Goal: Transaction & Acquisition: Purchase product/service

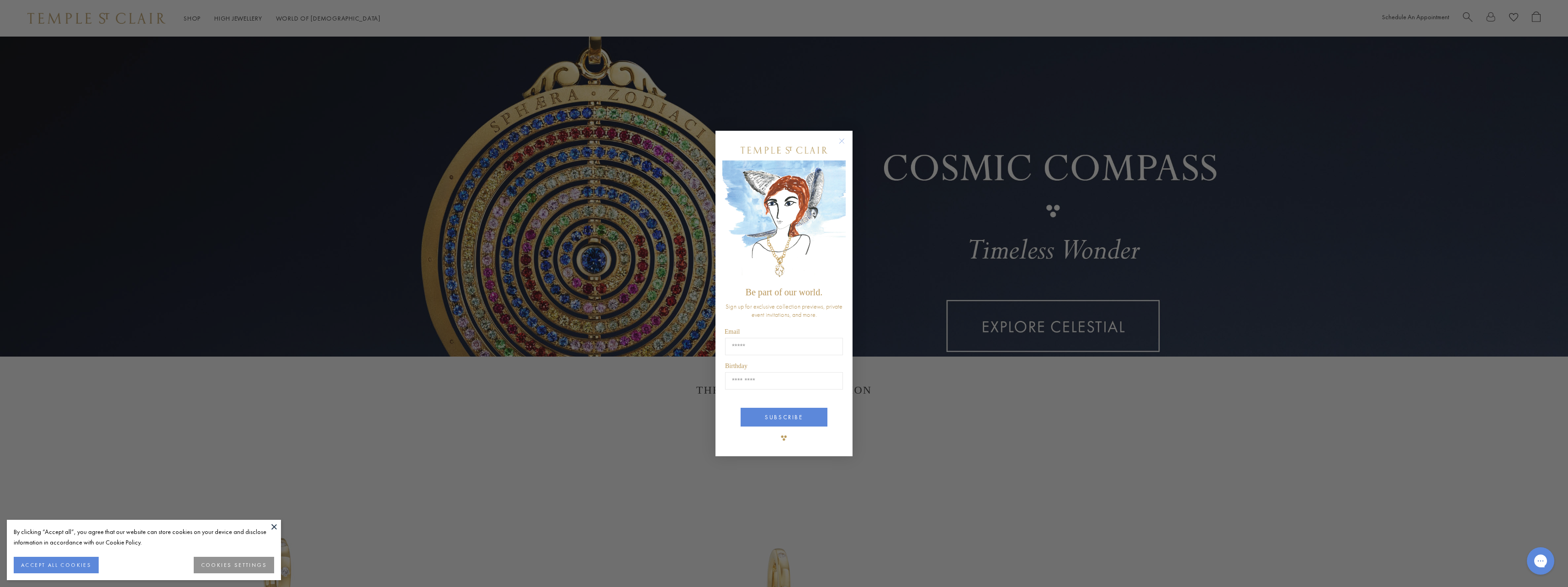
click at [845, 144] on circle "Close dialog" at bounding box center [842, 141] width 11 height 11
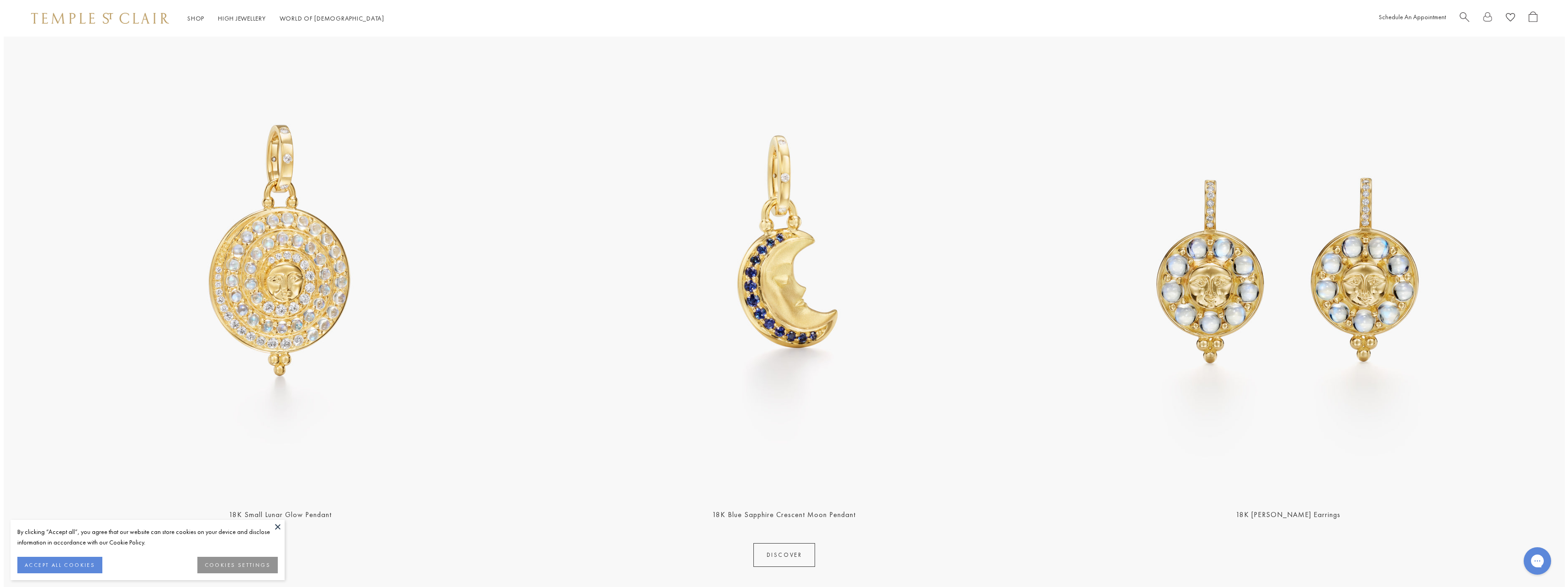
scroll to position [412, 0]
click at [1460, 20] on span "Search" at bounding box center [1461, 16] width 10 height 10
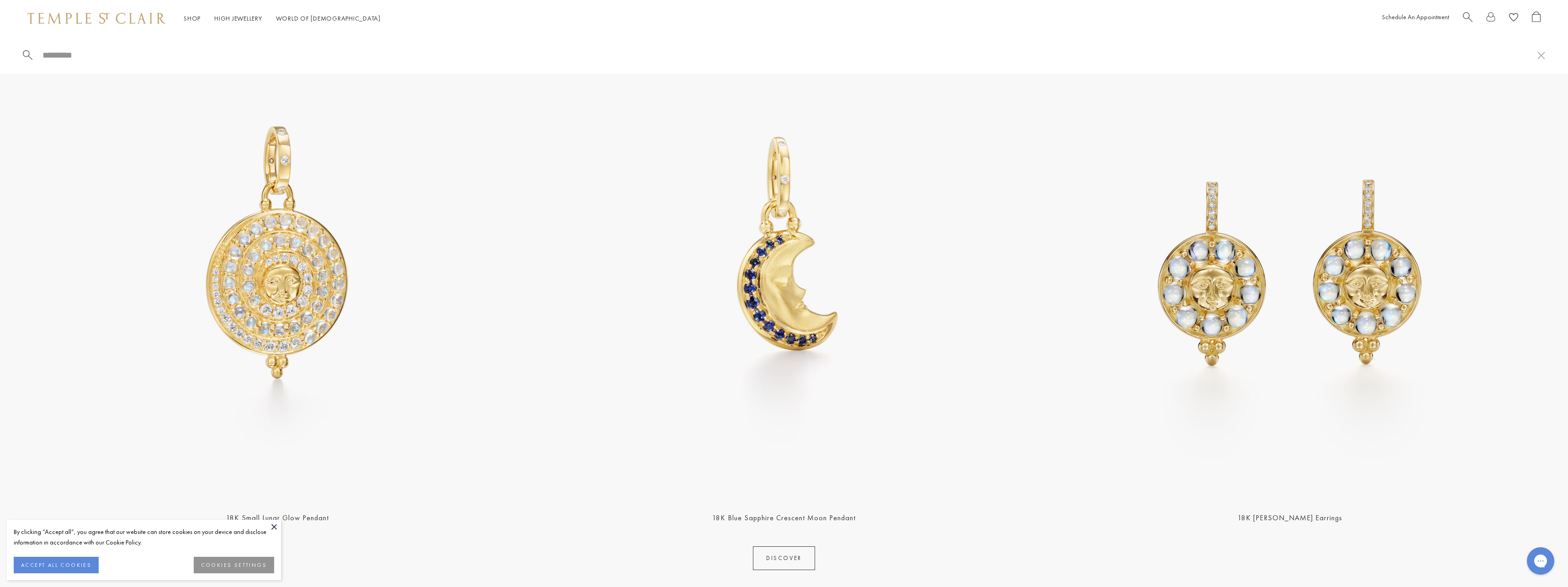
paste input "**********"
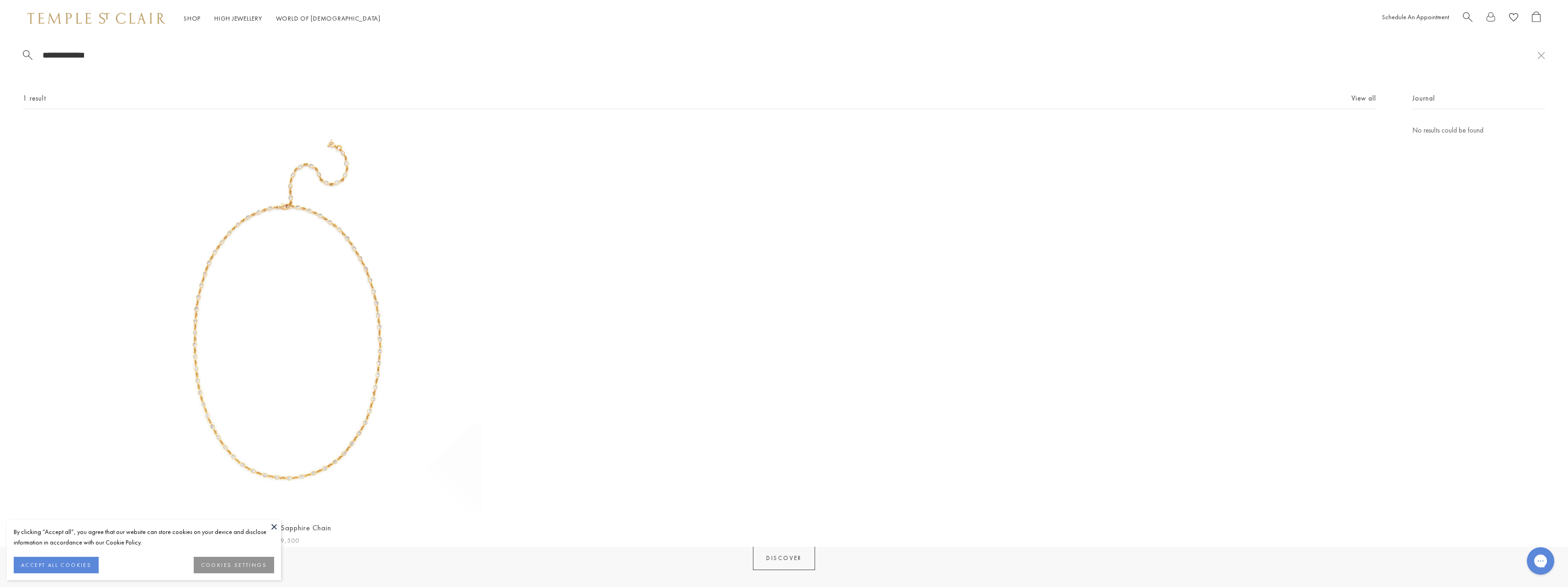
type input "**********"
click at [351, 309] on img at bounding box center [287, 319] width 389 height 389
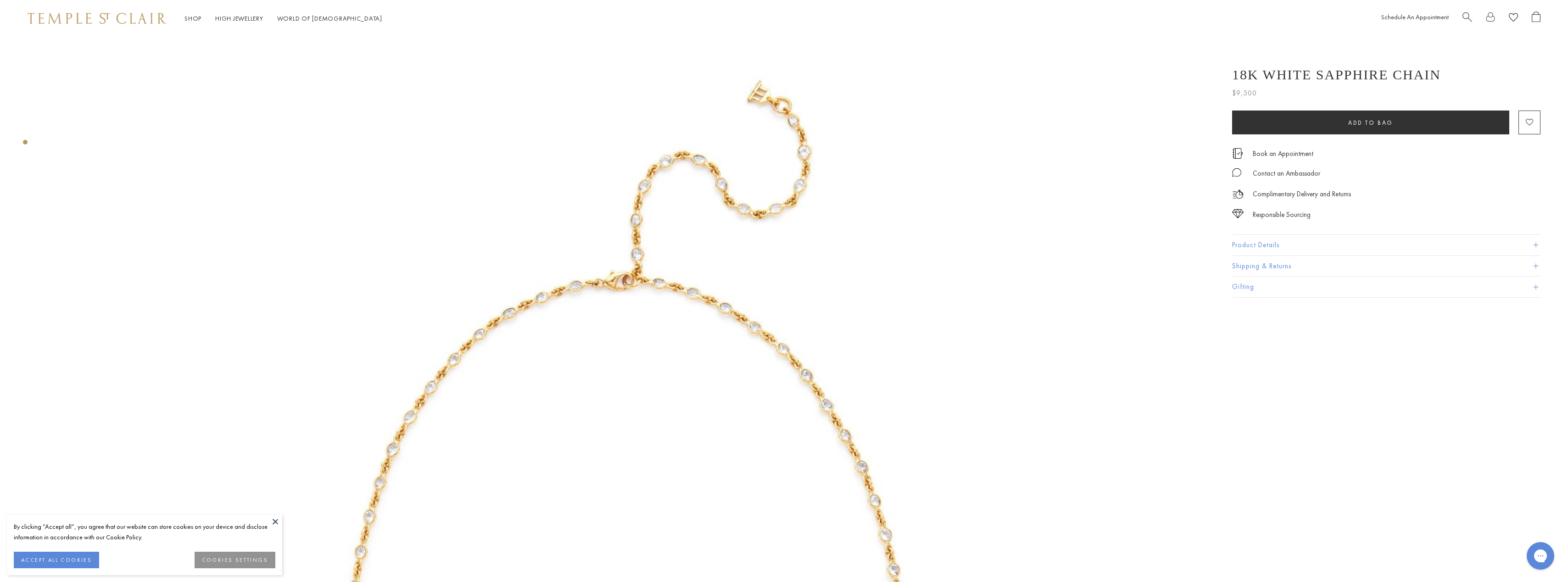
click at [274, 524] on button at bounding box center [275, 521] width 14 height 14
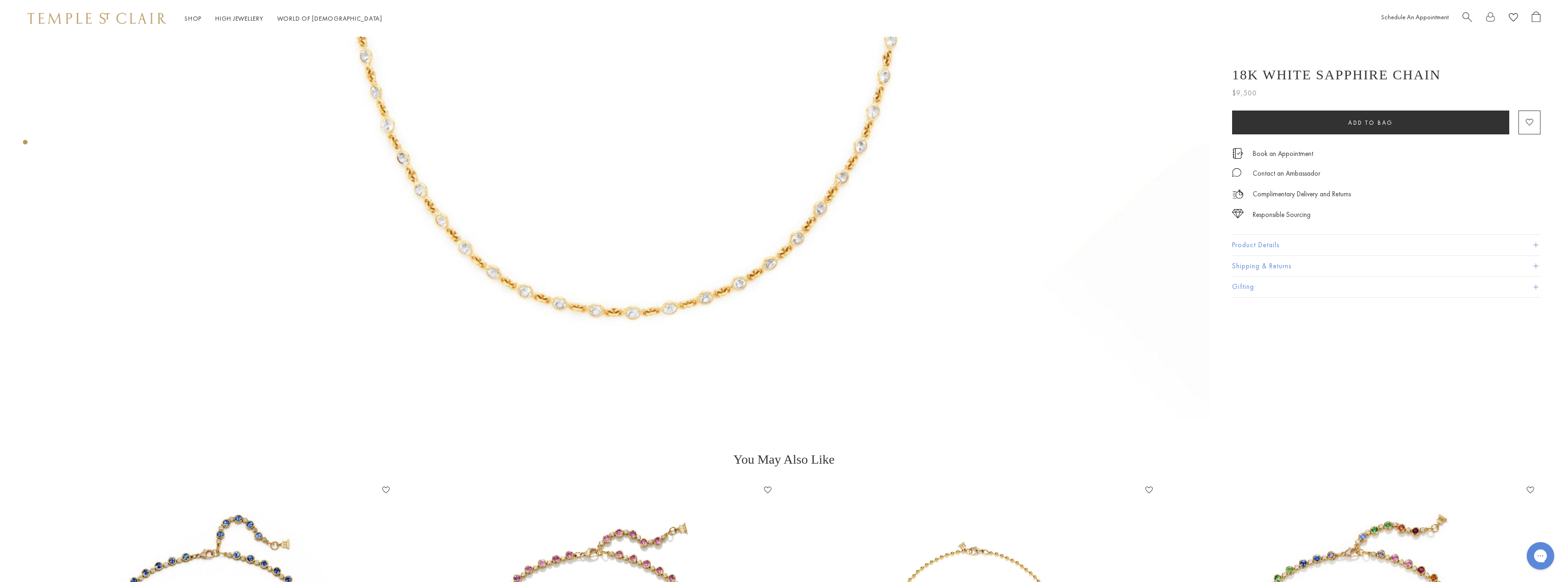
scroll to position [780, 0]
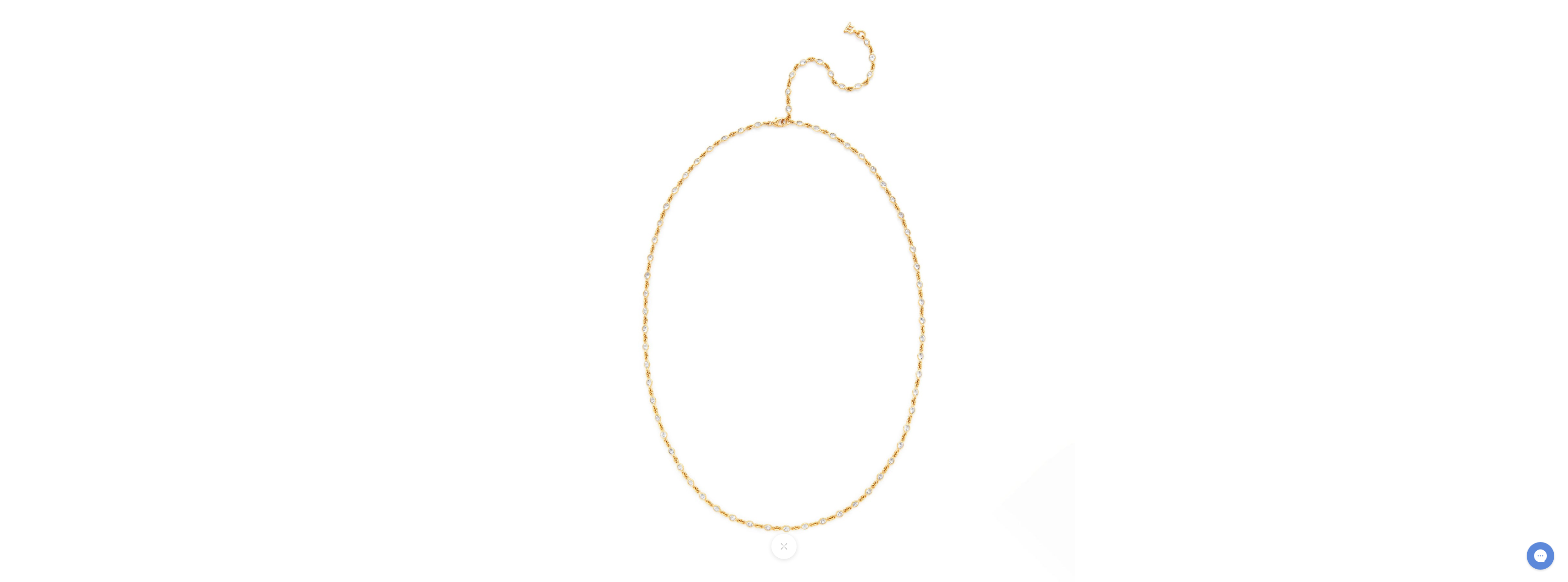
click at [788, 220] on img at bounding box center [784, 291] width 582 height 582
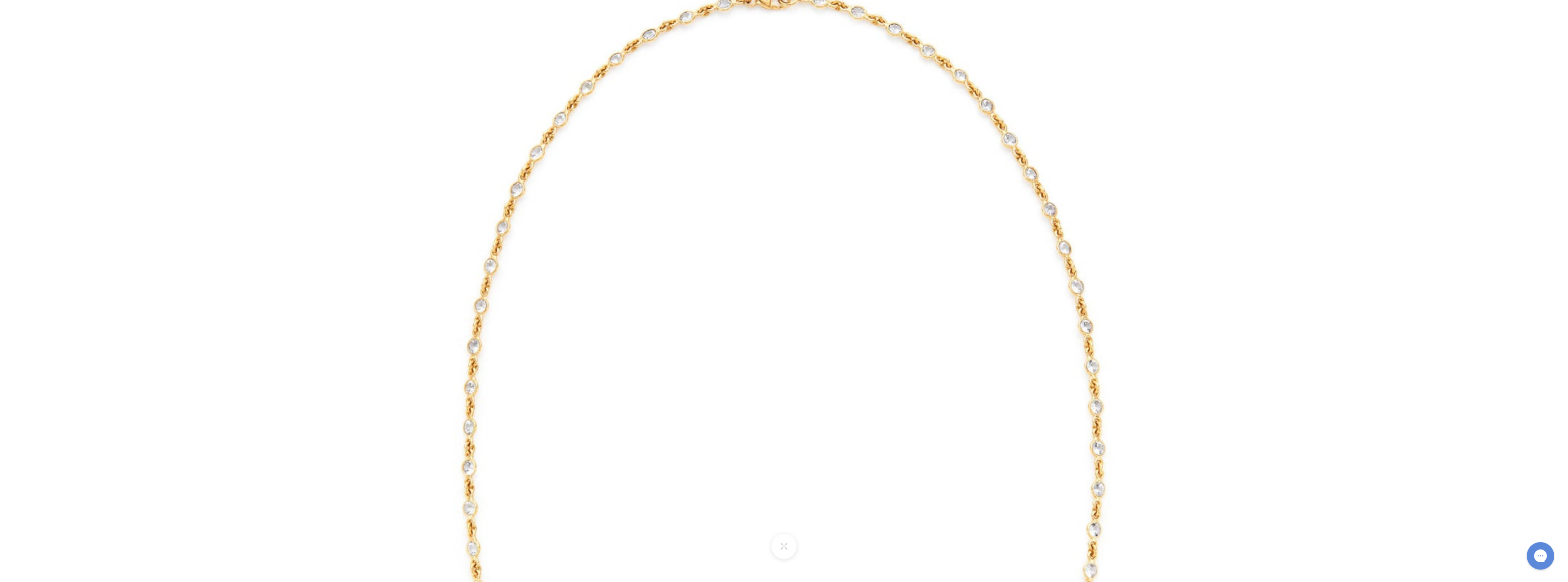
click at [788, 220] on img at bounding box center [784, 382] width 1322 height 1322
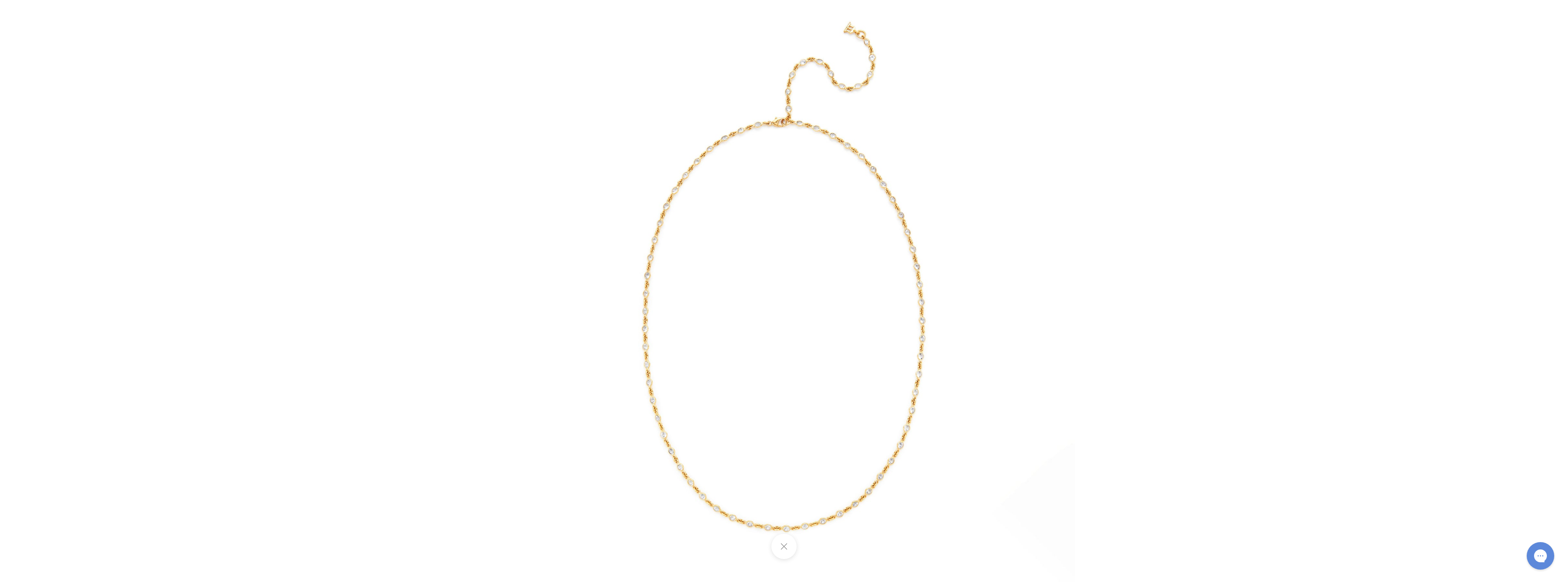
drag, startPoint x: 198, startPoint y: 404, endPoint x: 232, endPoint y: 410, distance: 34.5
click at [198, 404] on div at bounding box center [784, 291] width 1568 height 582
click at [782, 547] on button at bounding box center [784, 547] width 25 height 25
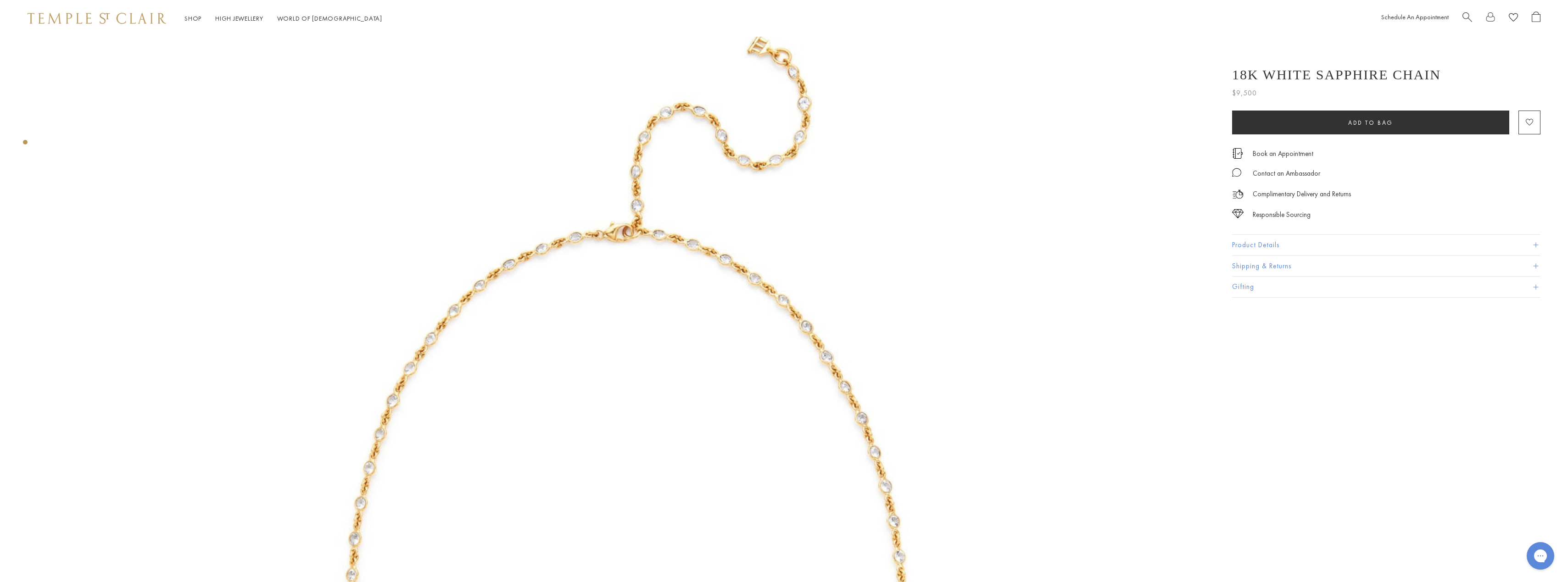
scroll to position [46, 0]
